Goal: Ask a question: Seek information or help from site administrators or community

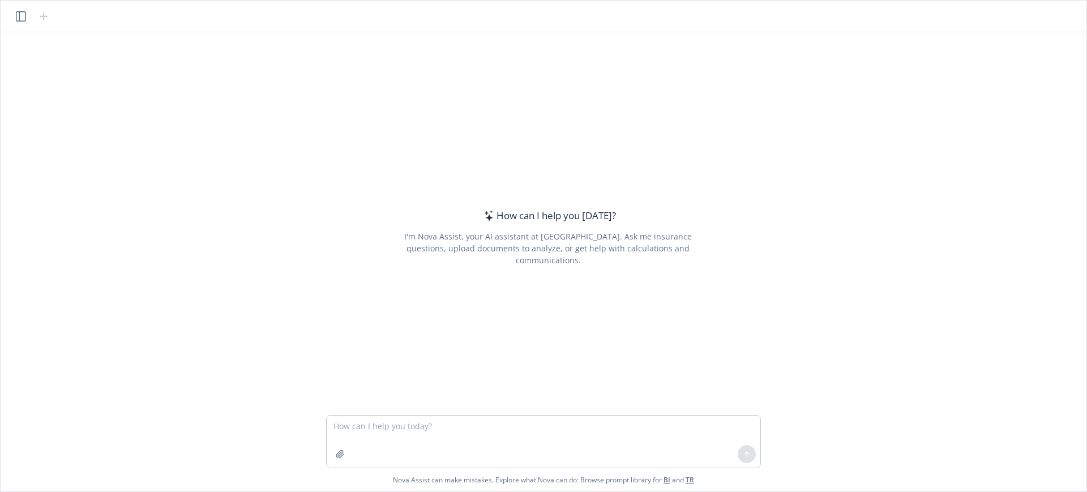
click at [399, 445] on textarea at bounding box center [544, 442] width 434 height 52
click at [421, 429] on textarea "my plan anniversary" at bounding box center [544, 442] width 434 height 52
click at [430, 419] on textarea "my plan anniversary is 3/1 when is my 2024 5500 due?" at bounding box center [544, 442] width 434 height 52
type textarea "my plan anniversary is 3/1 - 2/28 when is my 2024 5500 due?"
click at [748, 450] on icon at bounding box center [747, 454] width 8 height 8
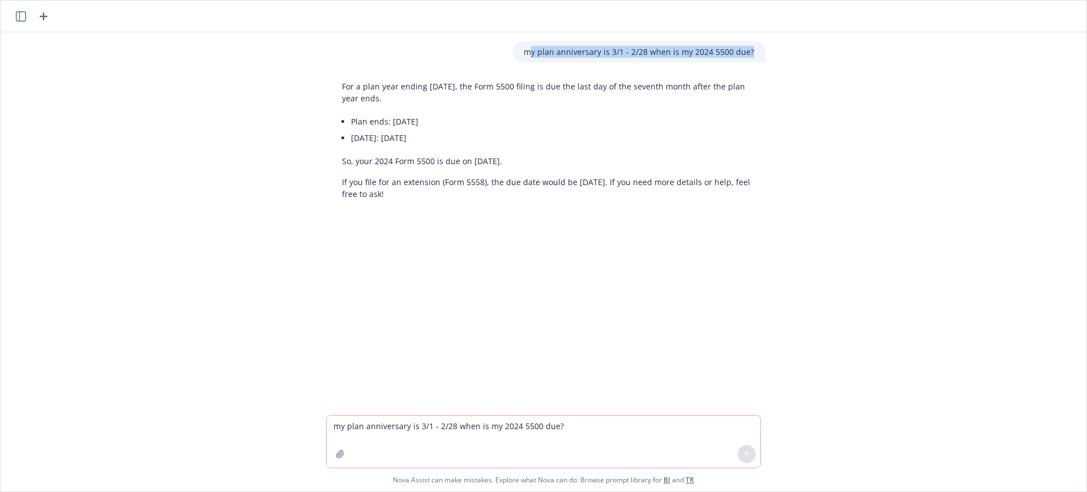
drag, startPoint x: 534, startPoint y: 53, endPoint x: 812, endPoint y: 65, distance: 278.3
click at [812, 65] on div "my plan anniversary is 3/1 - 2/28 when is my 2024 5500 due? For a plan year end…" at bounding box center [543, 223] width 1077 height 383
click at [527, 55] on p "my plan anniversary is 3/1 - 2/28 when is my 2024 5500 due?" at bounding box center [639, 52] width 230 height 12
click at [524, 49] on div "my plan anniversary is 3/1 - 2/28 when is my 2024 5500 due?" at bounding box center [638, 51] width 253 height 21
drag, startPoint x: 526, startPoint y: 50, endPoint x: 811, endPoint y: 54, distance: 285.4
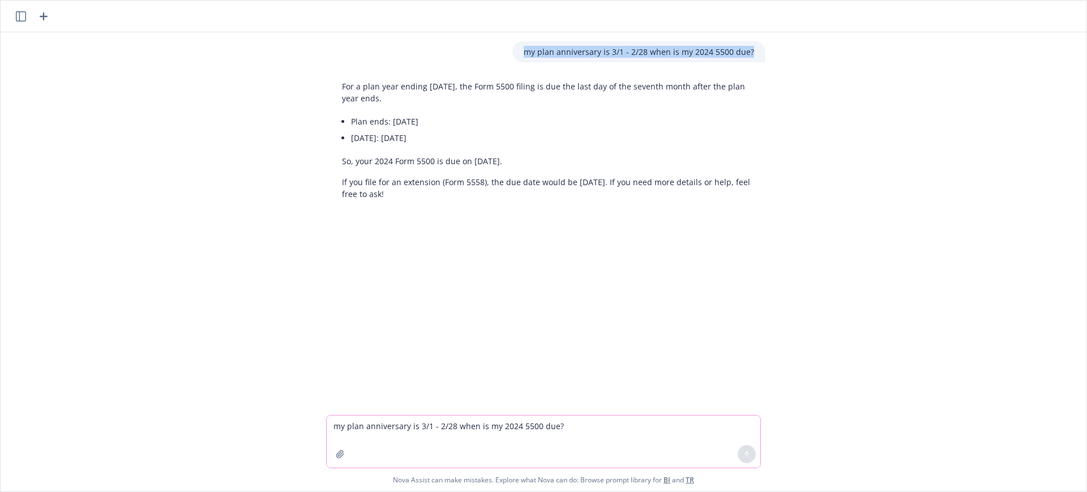
click at [811, 54] on div "my plan anniversary is 3/1 - 2/28 when is my 2024 5500 due? For a plan year end…" at bounding box center [543, 223] width 1077 height 383
copy p "my plan anniversary is 3/1 - 2/28 when is my 2024 5500 due?"
click at [362, 426] on textarea "my plan anniversary is 3/1 - 2/28 when is my 2024 5500 due?" at bounding box center [544, 442] width 434 height 52
paste textarea "my plan anniversary is 3/1 - 2/28 when is my 2024 5500 due?"
click at [516, 429] on textarea "my plan anniversary is 3/1 - 2/28 when is my 2024 5500 due?" at bounding box center [544, 442] width 434 height 52
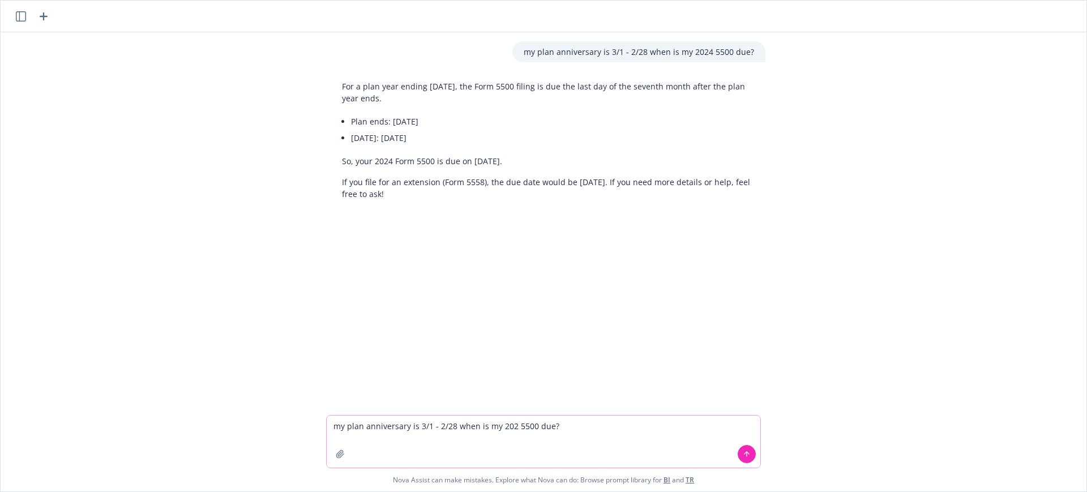
type textarea "my plan anniversary is 3/1 - 2/28 when is my 2023 5500 due?"
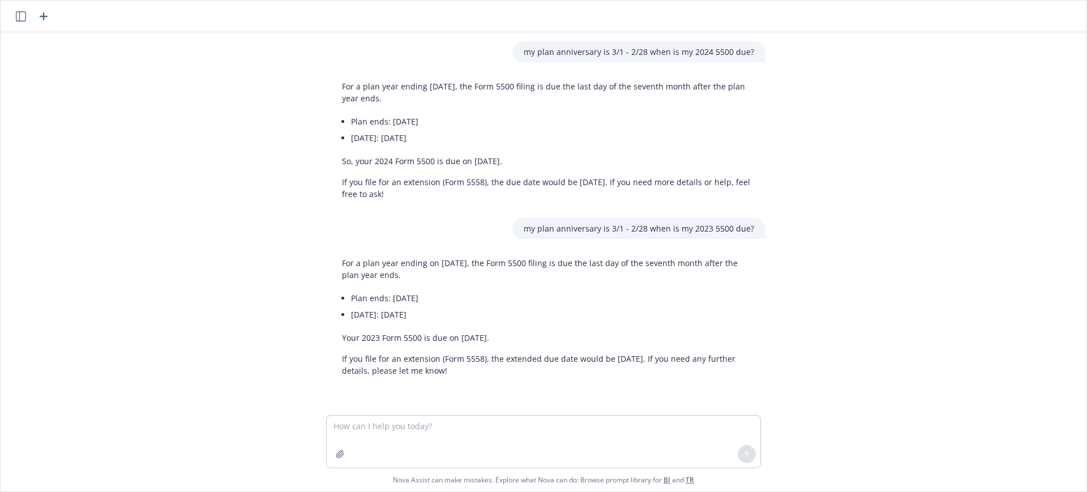
click at [623, 49] on p "my plan anniversary is 3/1 - 2/28 when is my 2024 5500 due?" at bounding box center [639, 52] width 230 height 12
click at [622, 52] on p "my plan anniversary is 3/1 - 2/28 when is my 2024 5500 due?" at bounding box center [639, 52] width 230 height 12
drag, startPoint x: 524, startPoint y: 53, endPoint x: 793, endPoint y: 66, distance: 268.7
click at [793, 66] on div "my plan anniversary is 3/1 - 2/28 when is my 2024 5500 due? For a plan year end…" at bounding box center [543, 223] width 1077 height 383
copy p "my plan anniversary is 3/1 - 2/28 when is my 2024 5500 due?"
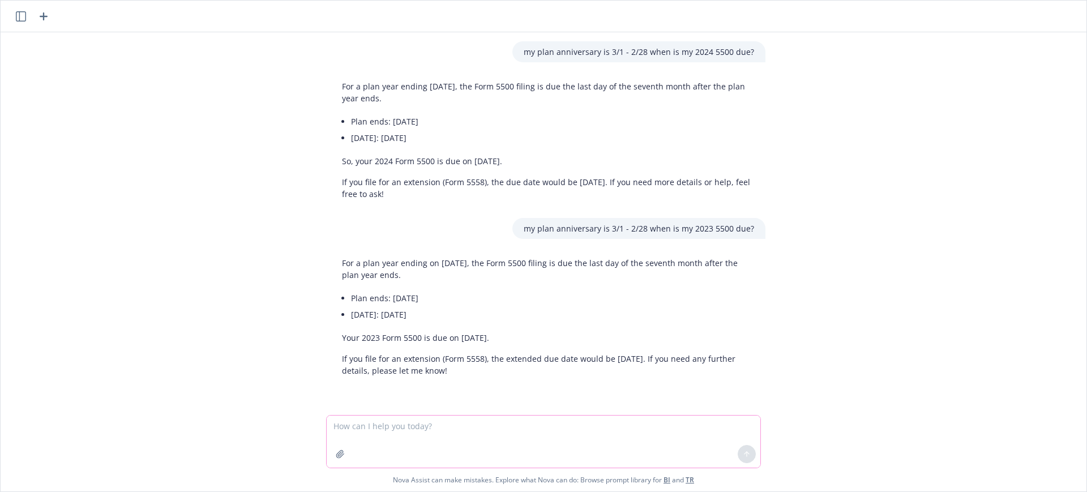
click at [352, 427] on textarea at bounding box center [544, 442] width 434 height 52
paste textarea "my plan anniversary is 3/1 - 2/28 when is my 2024 5500 due?"
click at [429, 422] on textarea "my plan anniversary is 3/1 - 2/28 when is my 2024 5500 due?" at bounding box center [544, 442] width 434 height 52
click at [465, 425] on textarea "my plan anniversary is [DATE] - 2/28 when is my 2024 5500 due?" at bounding box center [544, 442] width 434 height 52
click at [460, 424] on textarea "my plan anniversary is [DATE] - [DATE] when is my 2024 5500 due?" at bounding box center [544, 442] width 434 height 52
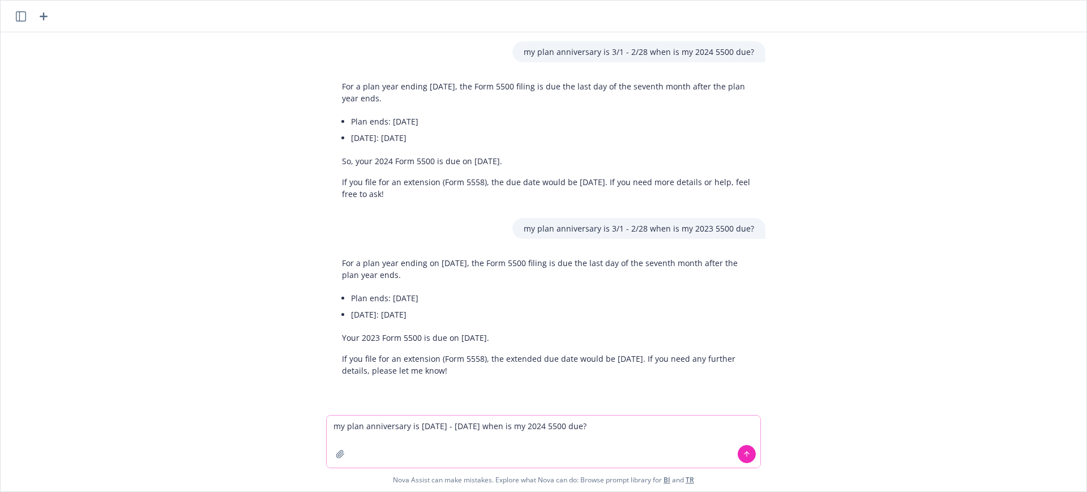
drag, startPoint x: 591, startPoint y: 433, endPoint x: 479, endPoint y: 427, distance: 112.3
click at [479, 427] on textarea "my plan anniversary is [DATE] - [DATE] when is my 2024 5500 due?" at bounding box center [544, 442] width 434 height 52
type textarea "my plan anniversary is [DATE] - [DATE] - what plan year 5500 is due and when?"
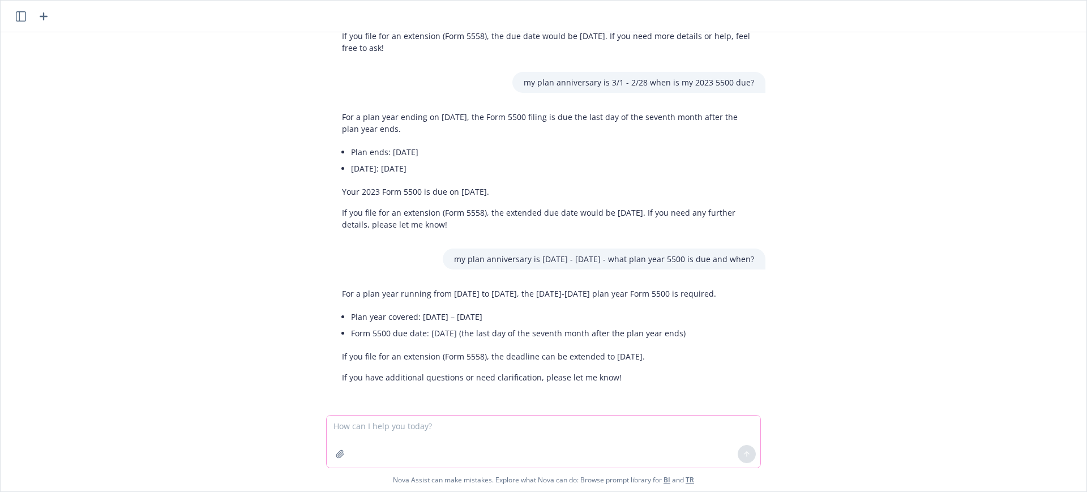
scroll to position [158, 0]
